Goal: Communication & Community: Answer question/provide support

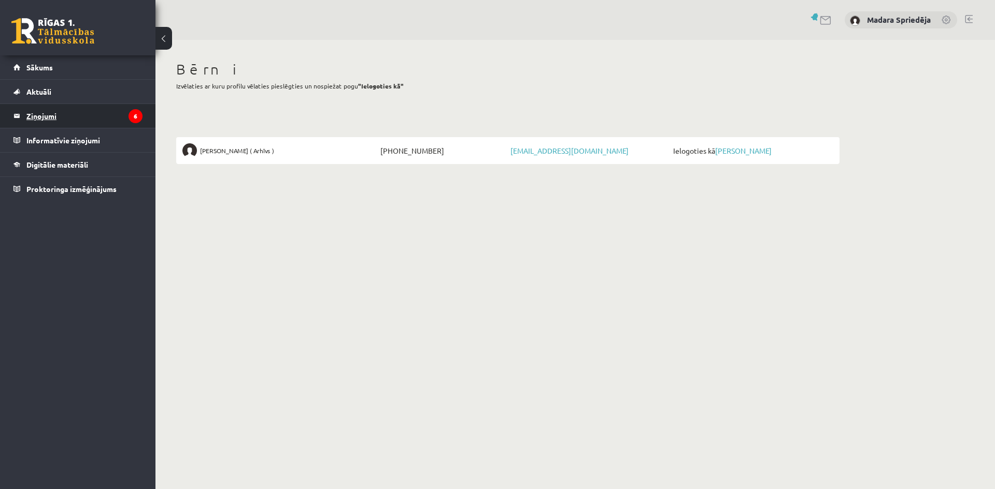
click at [60, 108] on legend "Ziņojumi 6" at bounding box center [84, 116] width 116 height 24
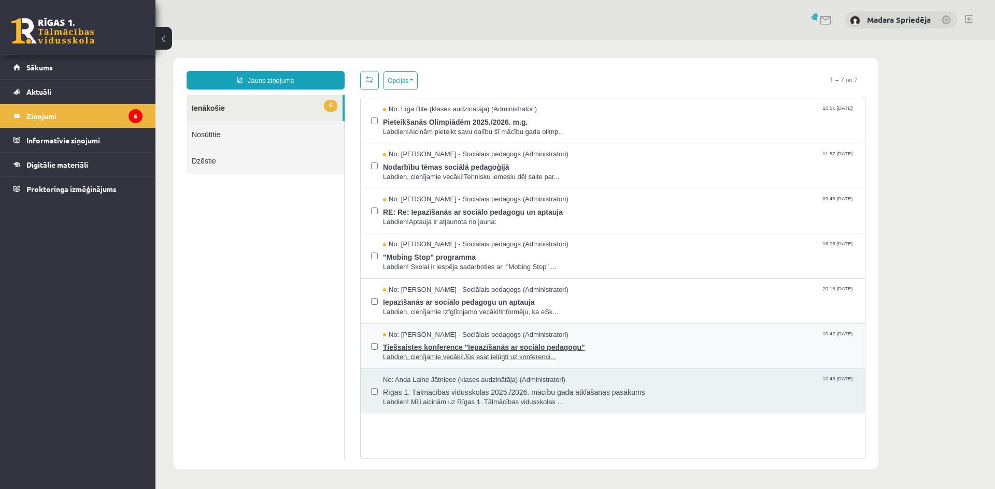
click at [440, 353] on span "Labdien, cienījamie vecāki!Jūs esat ielūgti uz konferenci..." at bounding box center [618, 358] width 471 height 10
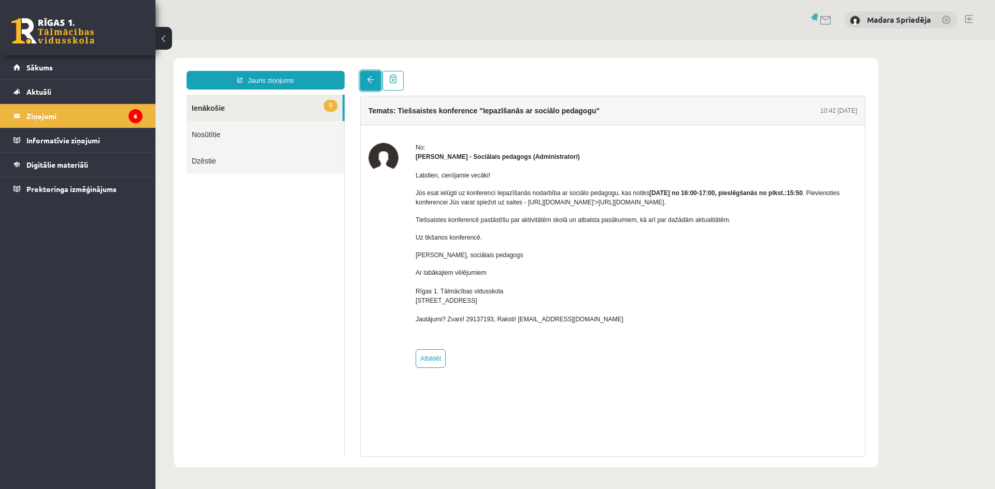
click at [373, 89] on link at bounding box center [370, 81] width 21 height 20
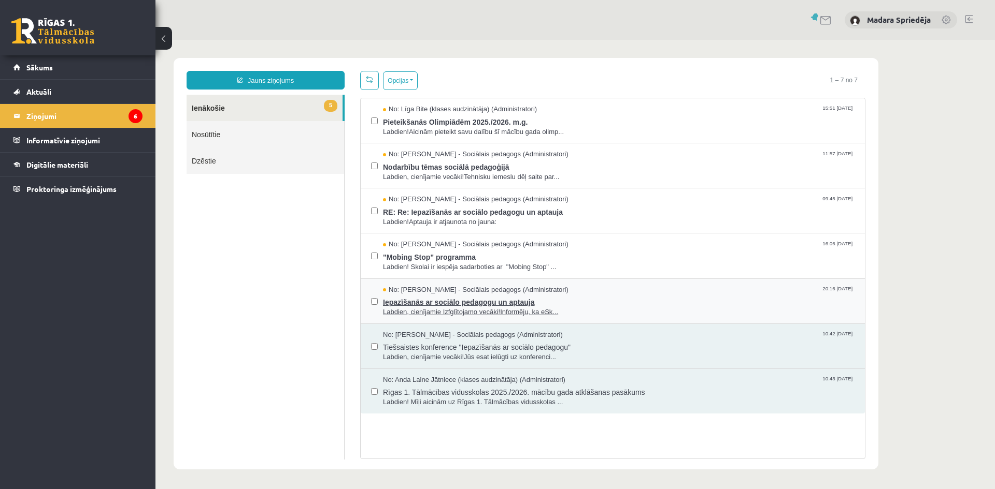
click at [468, 303] on span "Iepazīšanās ar sociālo pedagogu un aptauja" at bounding box center [618, 301] width 471 height 13
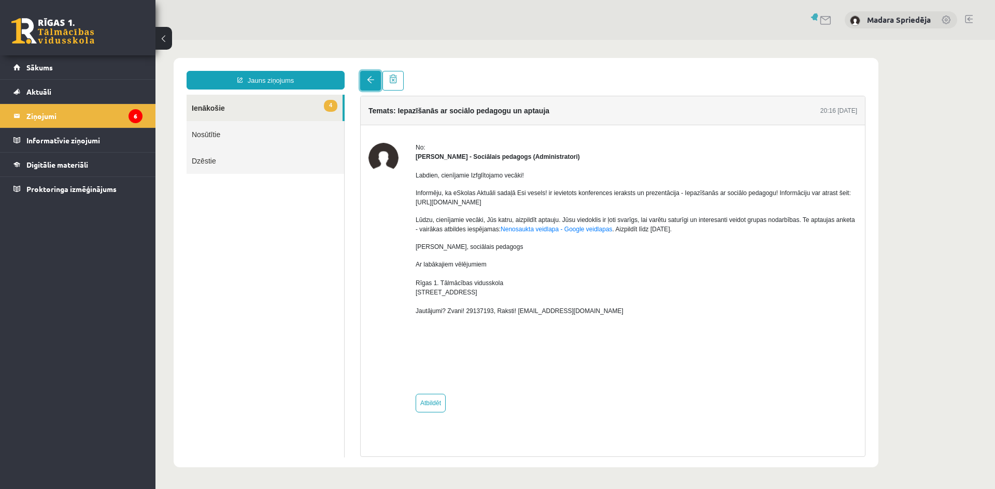
click at [369, 79] on span at bounding box center [370, 79] width 7 height 7
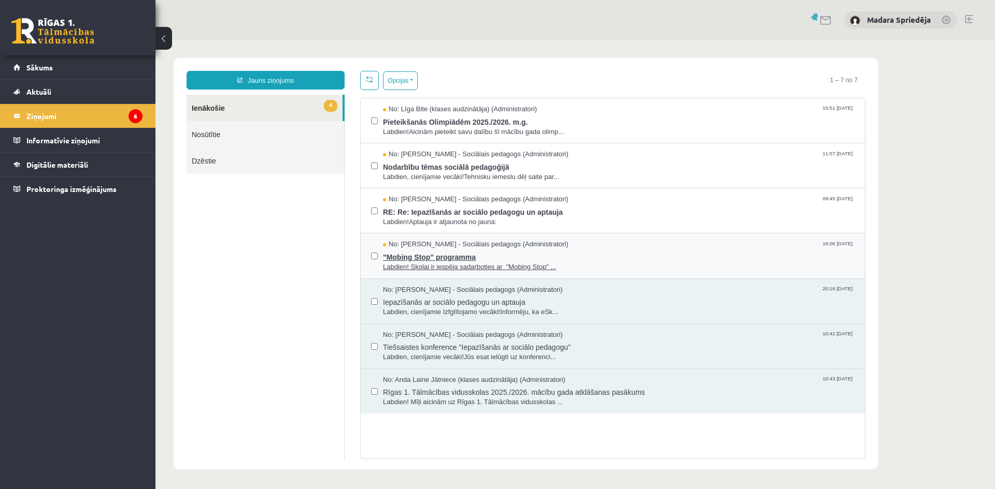
click at [487, 258] on span ""Mobing Stop" programma" at bounding box center [618, 256] width 471 height 13
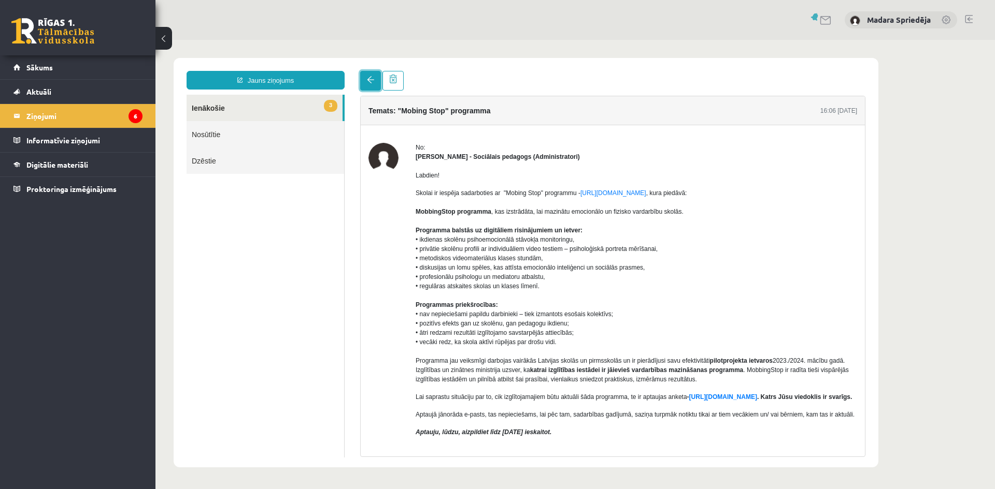
click at [372, 78] on span at bounding box center [370, 79] width 7 height 7
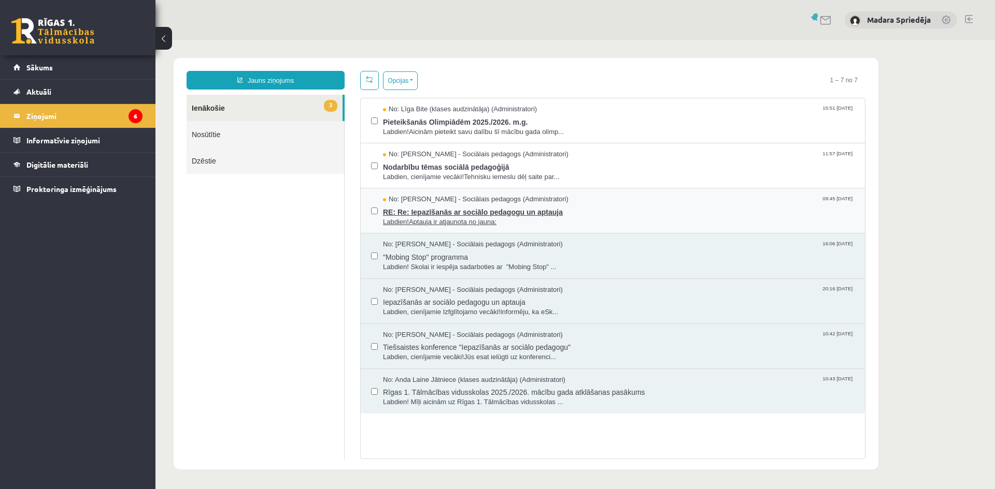
click at [483, 210] on span "RE: Re: Iepazīšanās ar sociālo pedagogu un aptauja" at bounding box center [618, 211] width 471 height 13
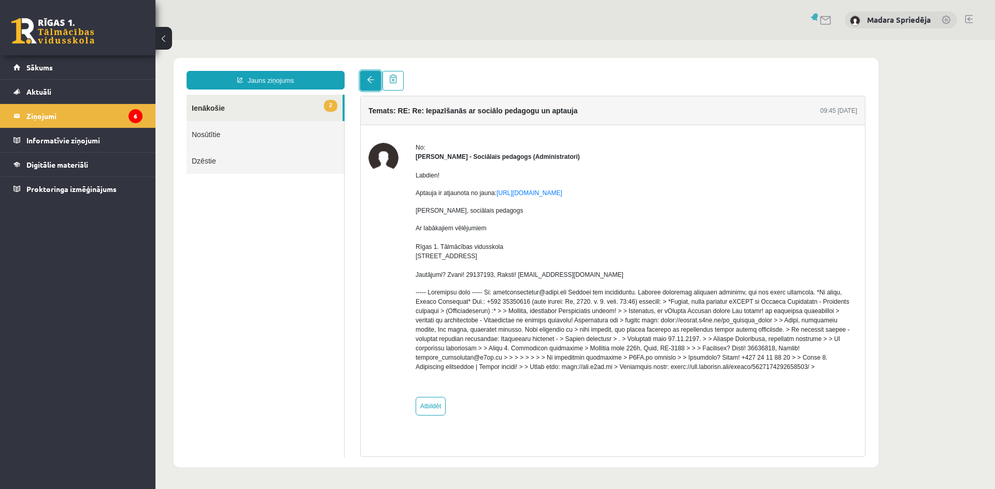
click at [366, 79] on link at bounding box center [370, 81] width 21 height 20
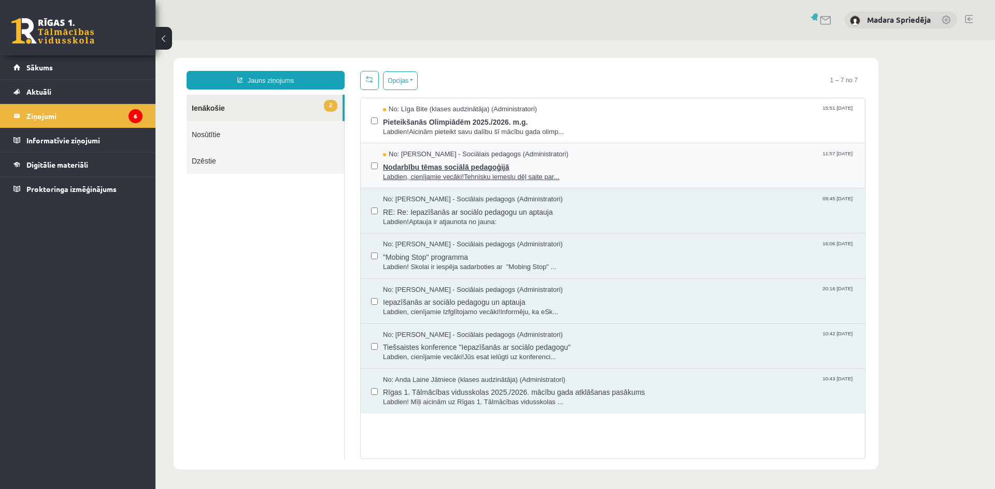
click at [470, 172] on span "Labdien, cienījamie vecāki!Tehnisku iemeslu dēļ saite par..." at bounding box center [618, 177] width 471 height 10
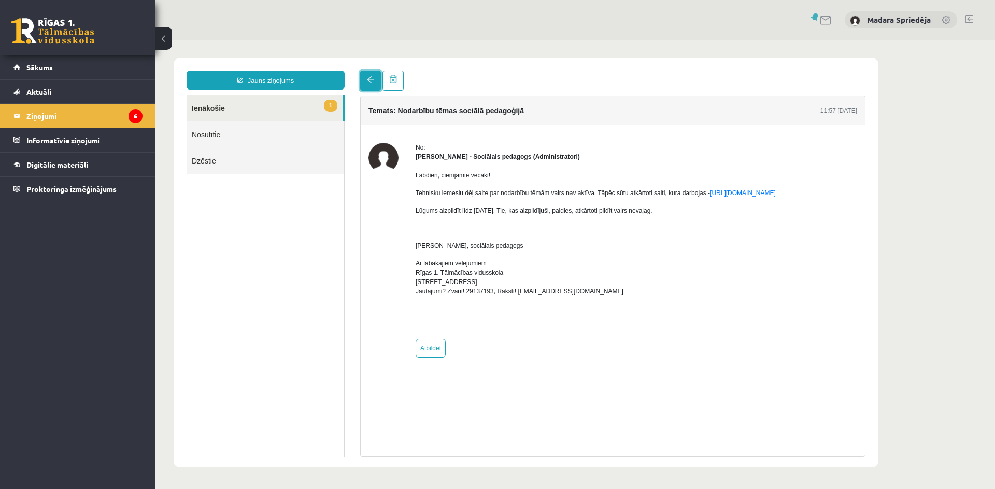
click at [370, 83] on span at bounding box center [370, 79] width 7 height 7
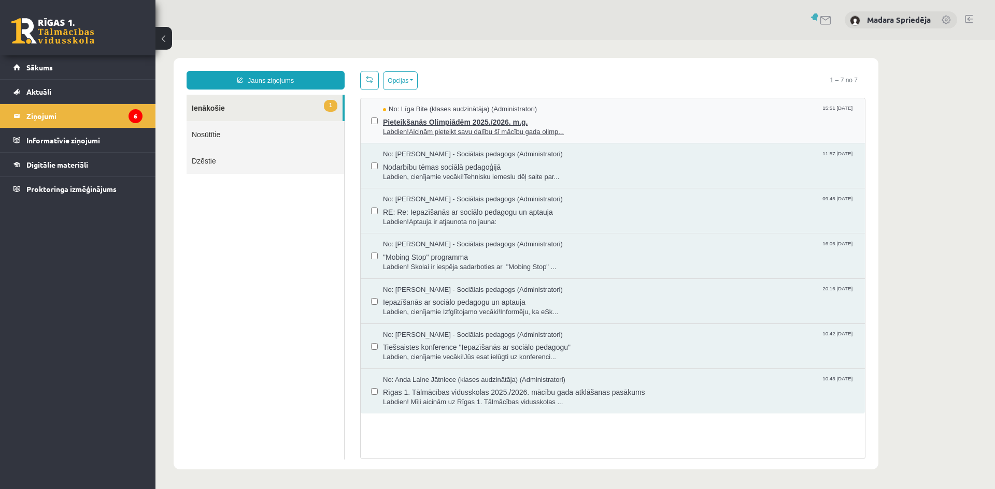
click at [460, 131] on span "Labdien!Aicinām pieteikt savu dalību šī mācību gada olimp..." at bounding box center [618, 132] width 471 height 10
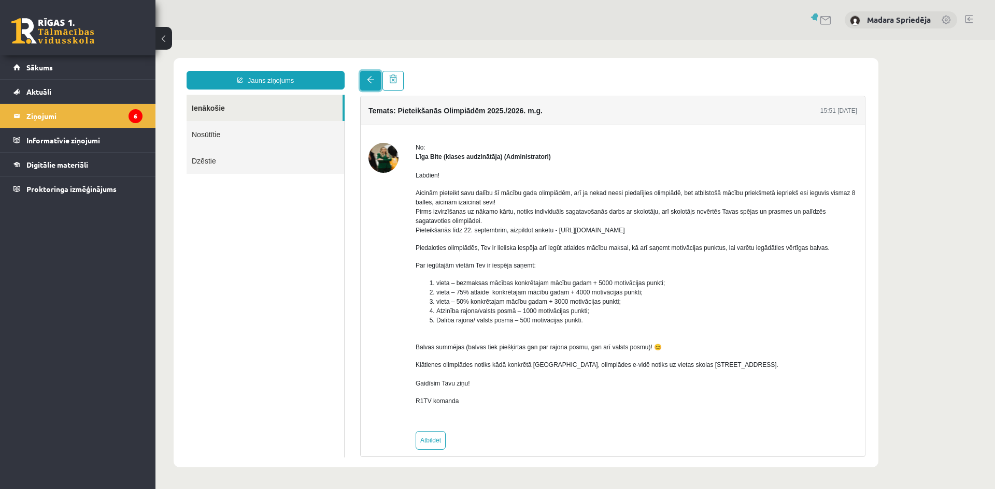
click at [366, 78] on link at bounding box center [370, 81] width 21 height 20
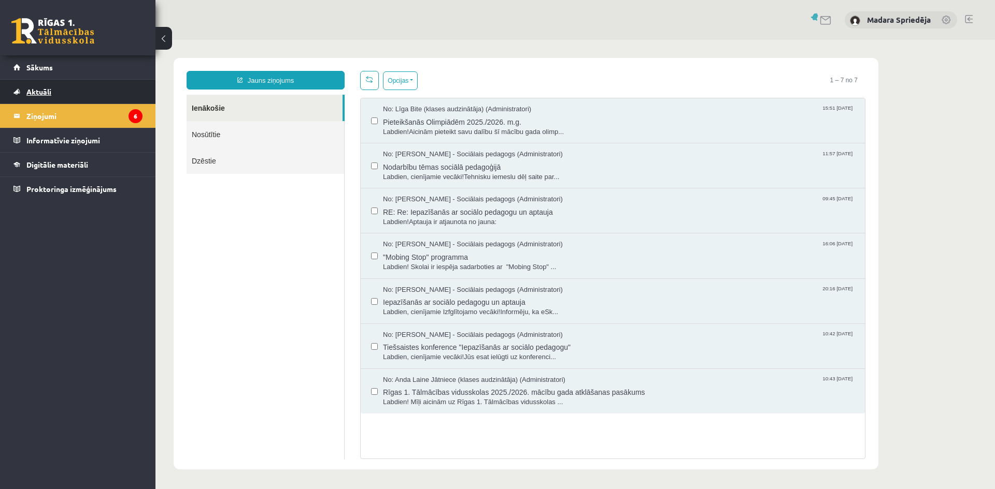
click at [33, 85] on link "Aktuāli" at bounding box center [77, 92] width 129 height 24
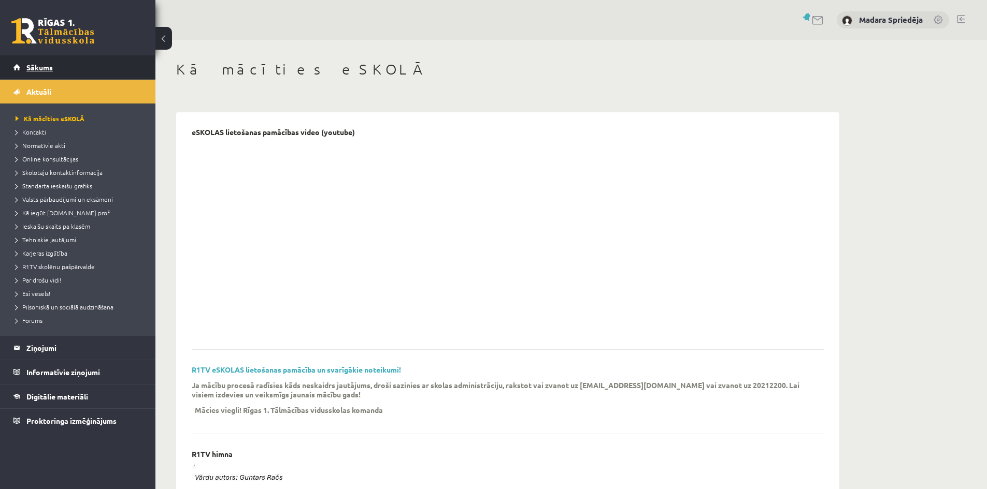
click at [33, 63] on link "Sākums" at bounding box center [77, 67] width 129 height 24
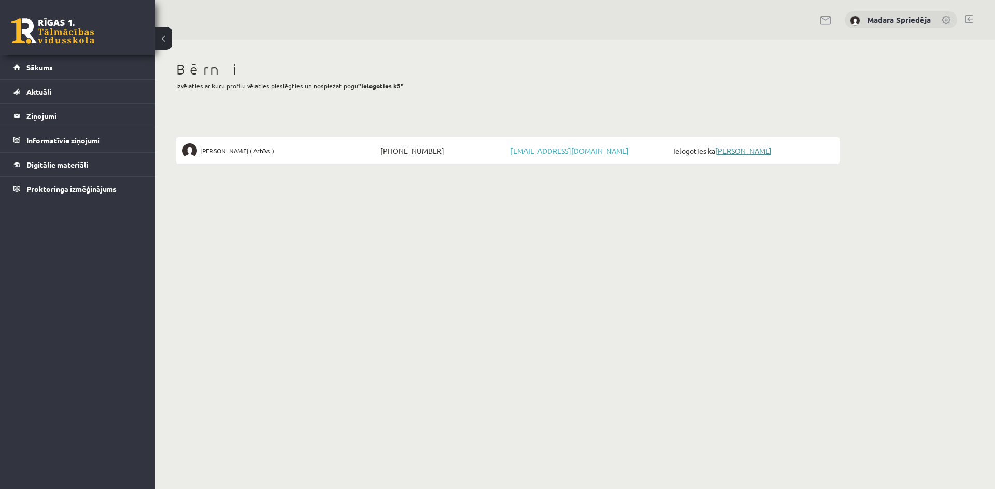
click at [750, 150] on link "[PERSON_NAME]" at bounding box center [743, 150] width 56 height 9
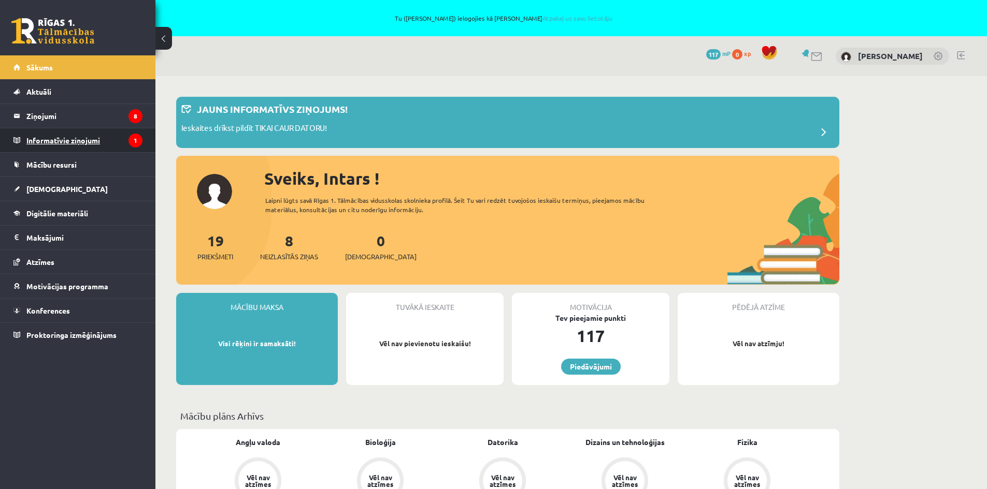
click at [35, 137] on legend "Informatīvie ziņojumi 1" at bounding box center [84, 140] width 116 height 24
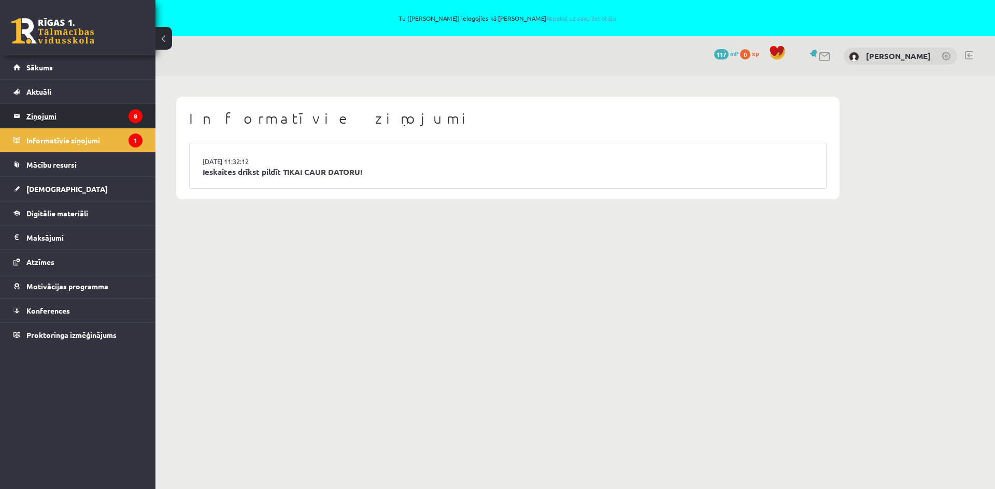
click at [34, 119] on legend "Ziņojumi 8" at bounding box center [84, 116] width 116 height 24
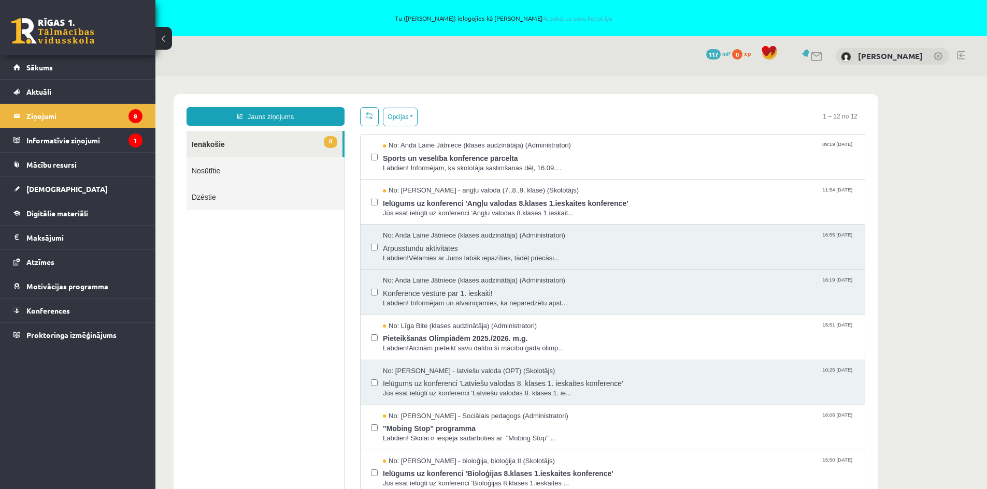
click at [959, 56] on link at bounding box center [961, 55] width 8 height 8
